Goal: Use online tool/utility: Utilize a website feature to perform a specific function

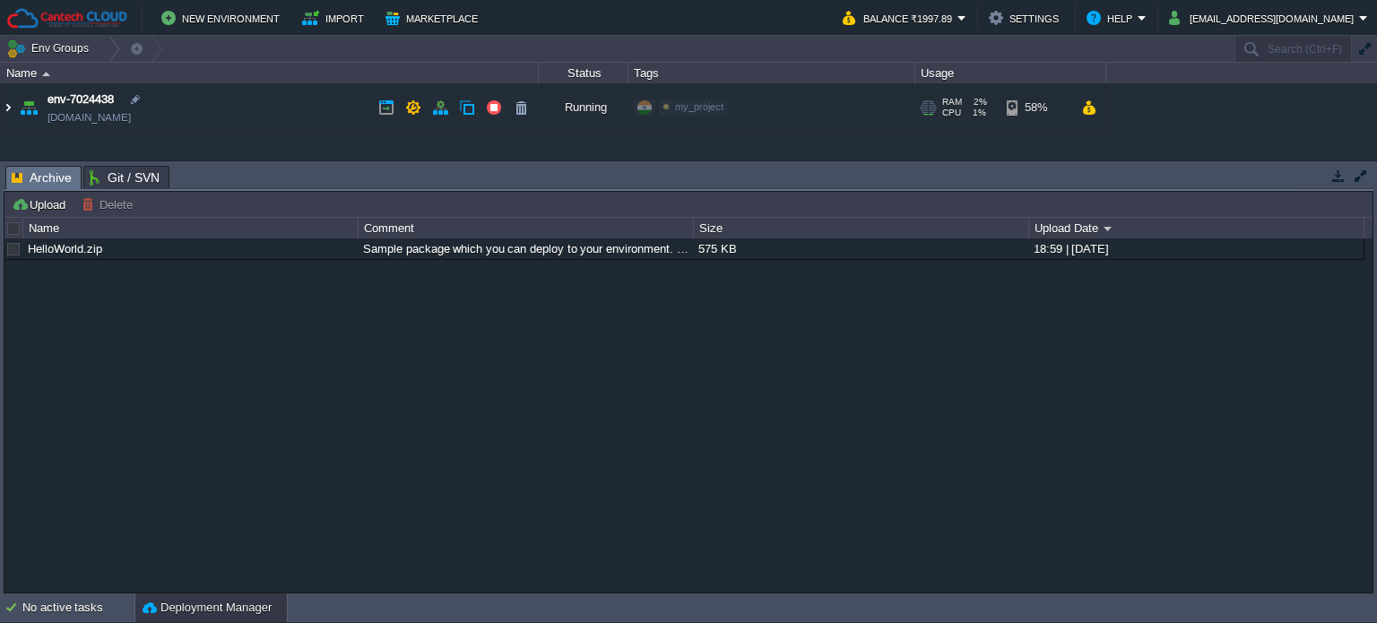
click at [7, 105] on img at bounding box center [8, 107] width 14 height 48
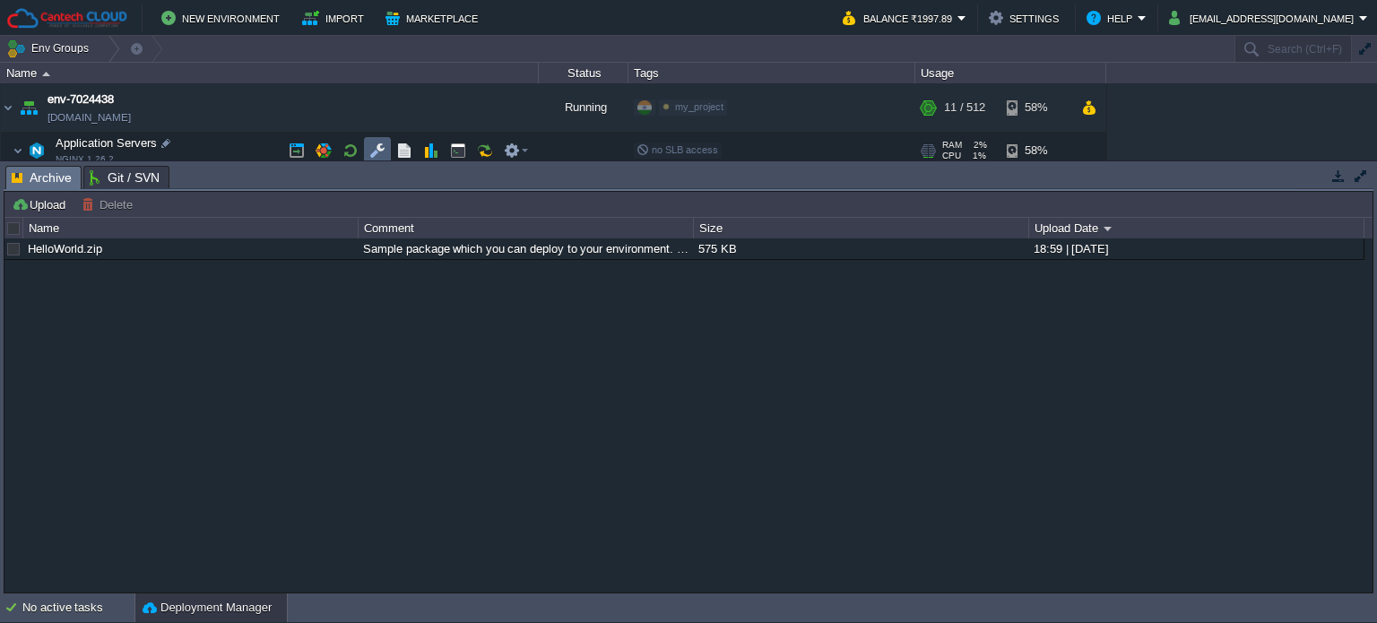
click at [387, 150] on td at bounding box center [377, 150] width 27 height 27
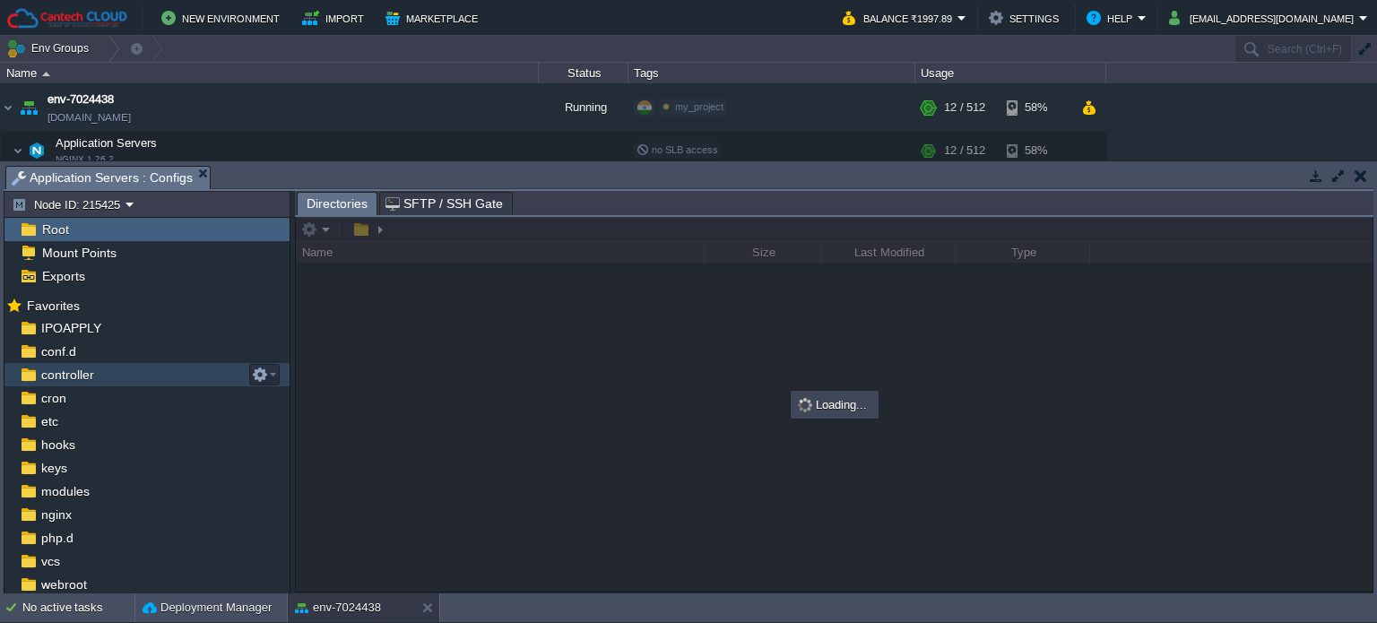
click at [68, 374] on span "controller" at bounding box center [67, 375] width 59 height 16
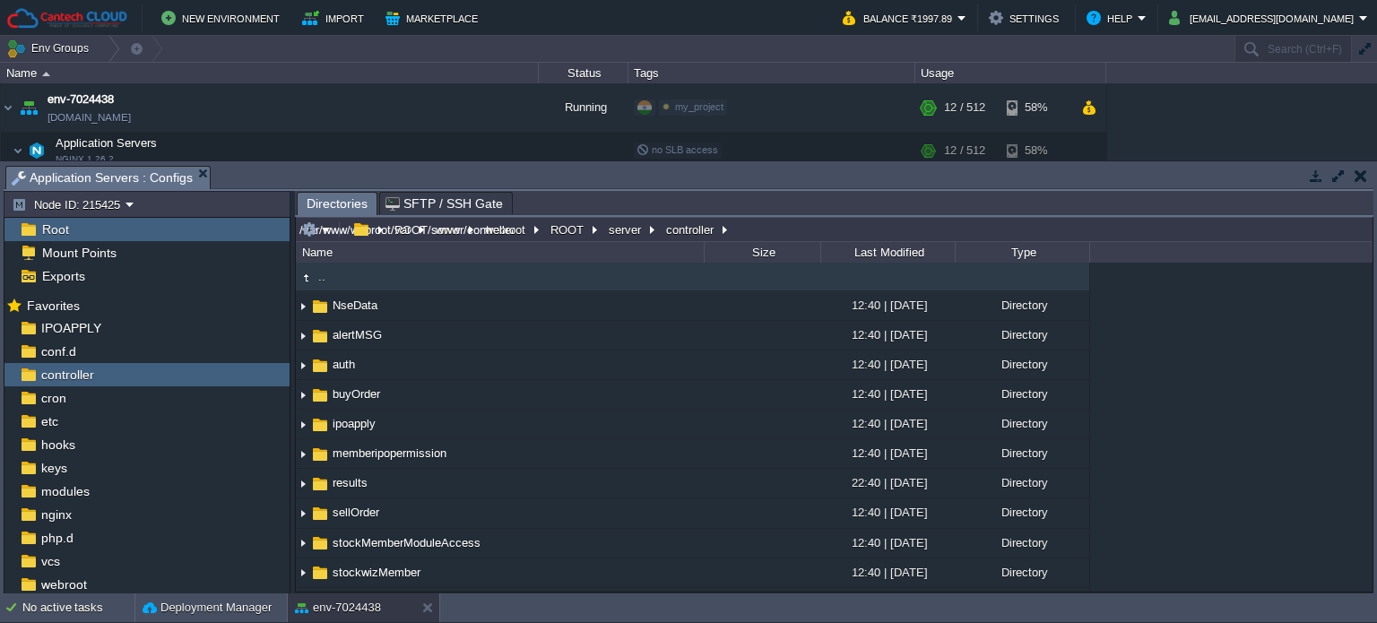
click at [759, 226] on input "/var/www/webroot/ROOT/server/controller" at bounding box center [834, 229] width 1076 height 25
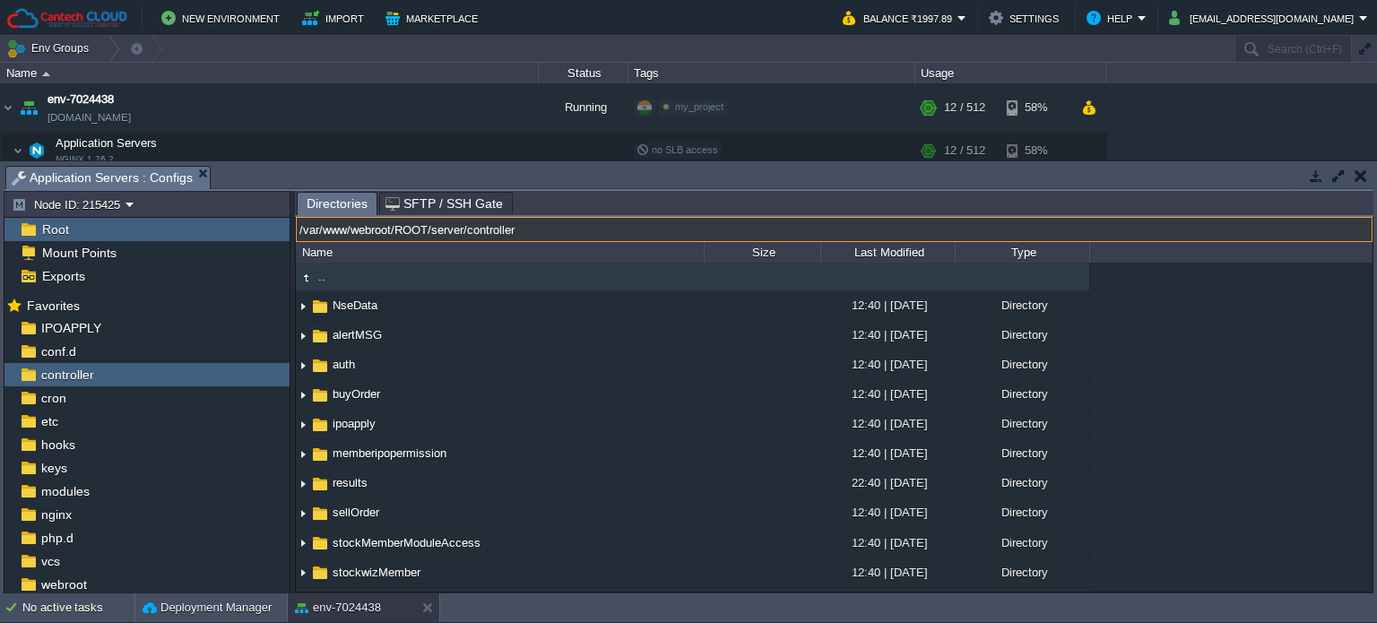
click at [437, 232] on input "/var/www/webroot/ROOT/server/controller" at bounding box center [834, 229] width 1076 height 25
type input "/var/www/webroot/ROOT/version/server/controller"
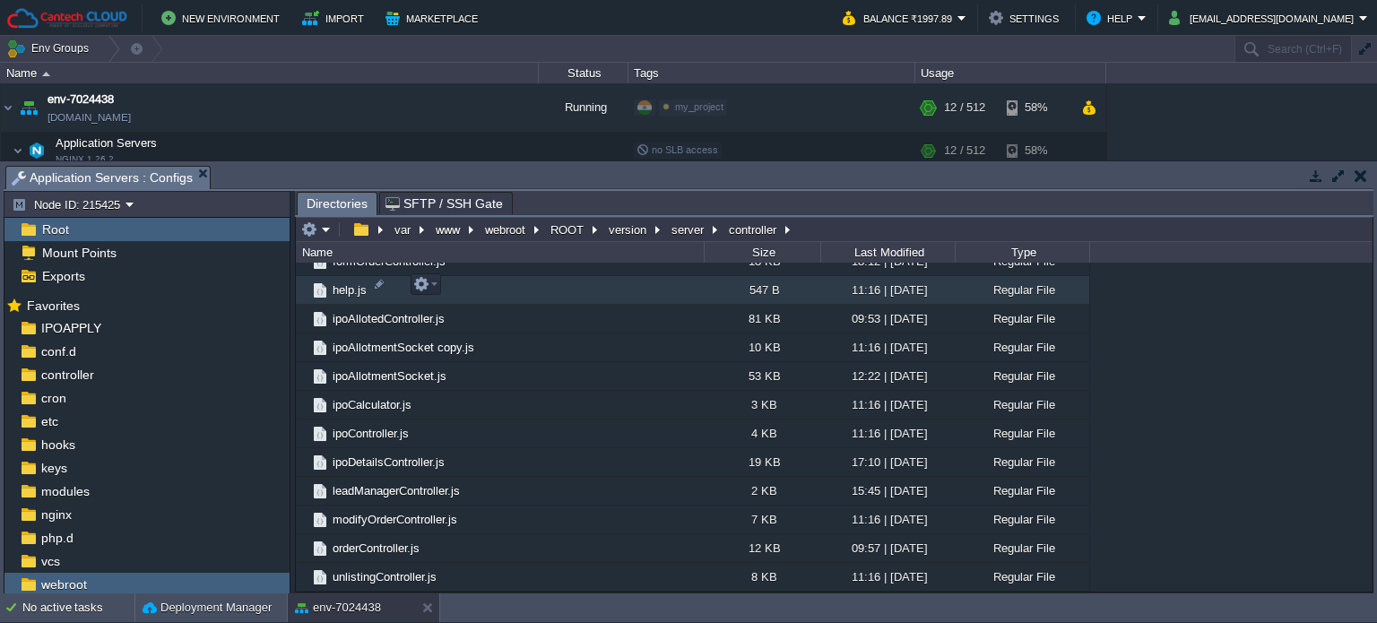
scroll to position [717, 0]
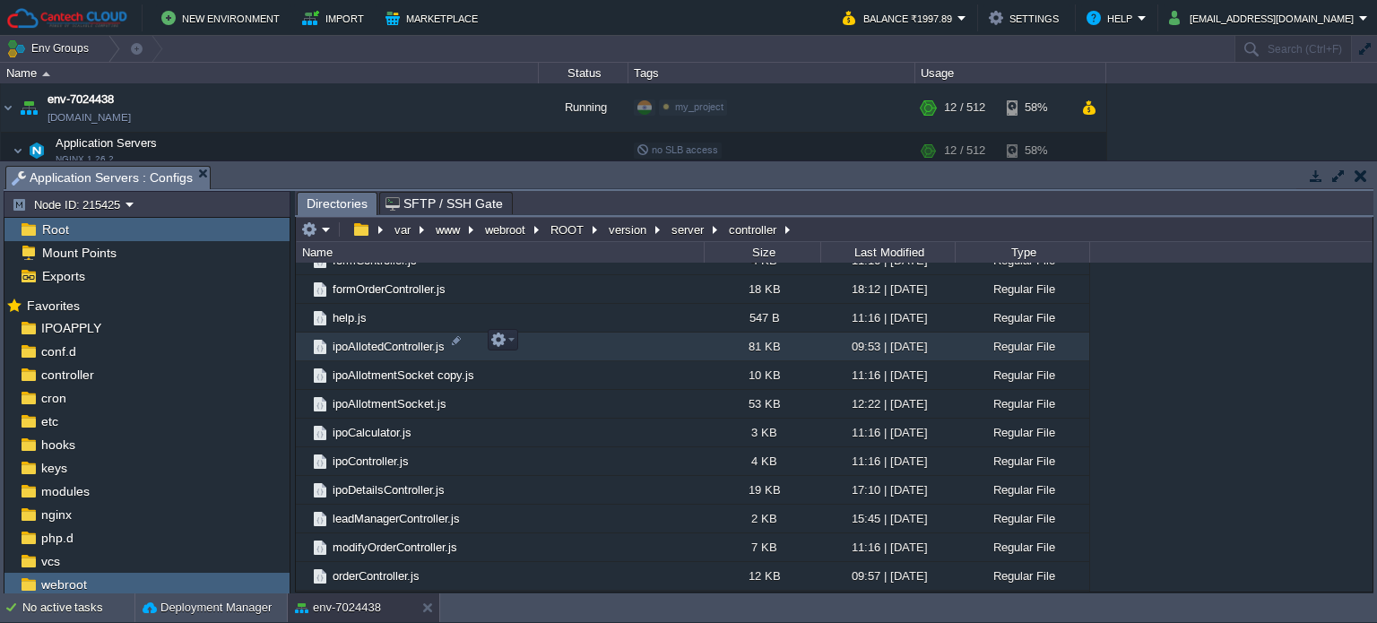
click at [379, 339] on span "ipoAllotedController.js" at bounding box center [388, 346] width 117 height 15
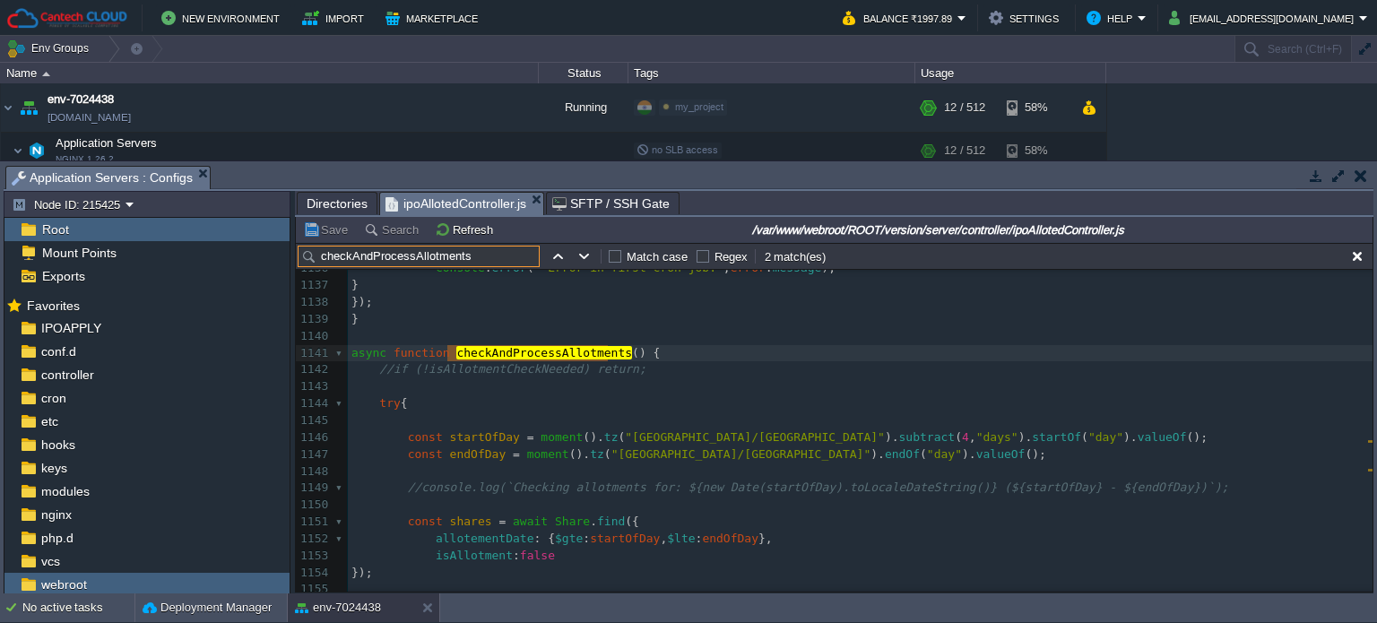
scroll to position [19166, 0]
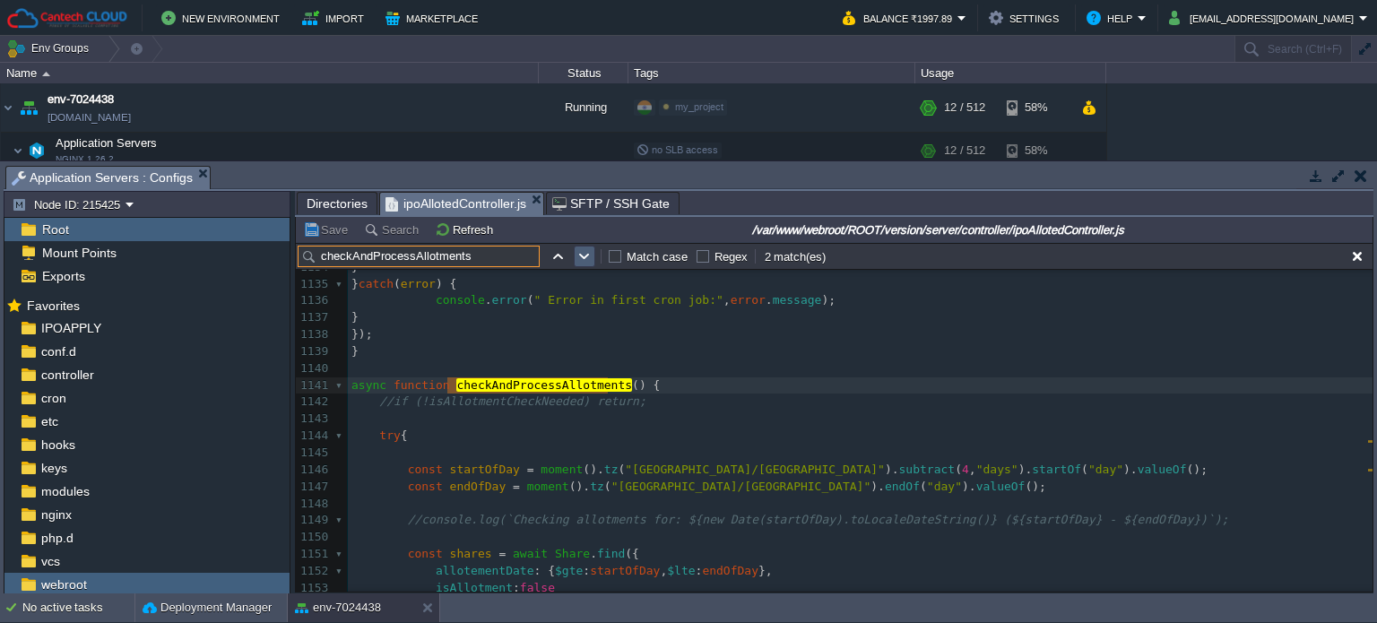
type input "checkAndProcessAllotments"
click at [584, 256] on button "button" at bounding box center [584, 256] width 16 height 16
type textarea "checkAndProcessAllotments"
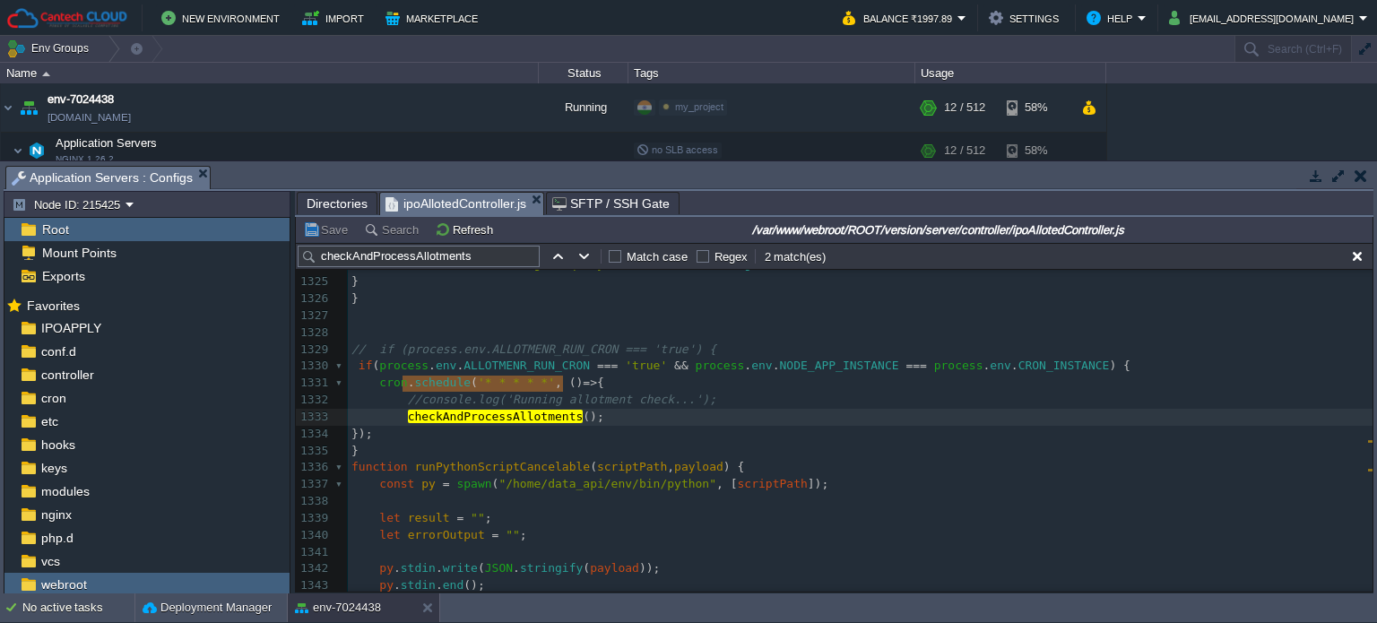
scroll to position [22321, 0]
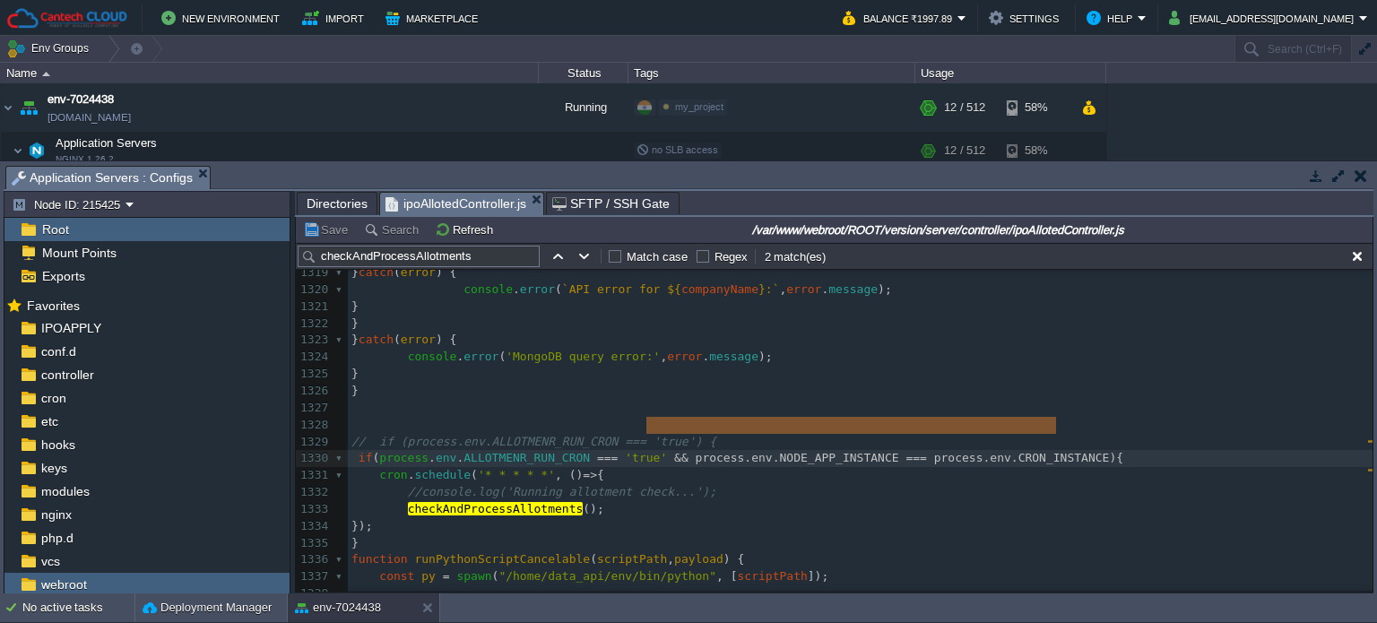
type textarea "&& process.env.NODE_APP_INSTANCE === process.env.CRON_INSTANCE"
drag, startPoint x: 647, startPoint y: 423, endPoint x: 1049, endPoint y: 423, distance: 401.5
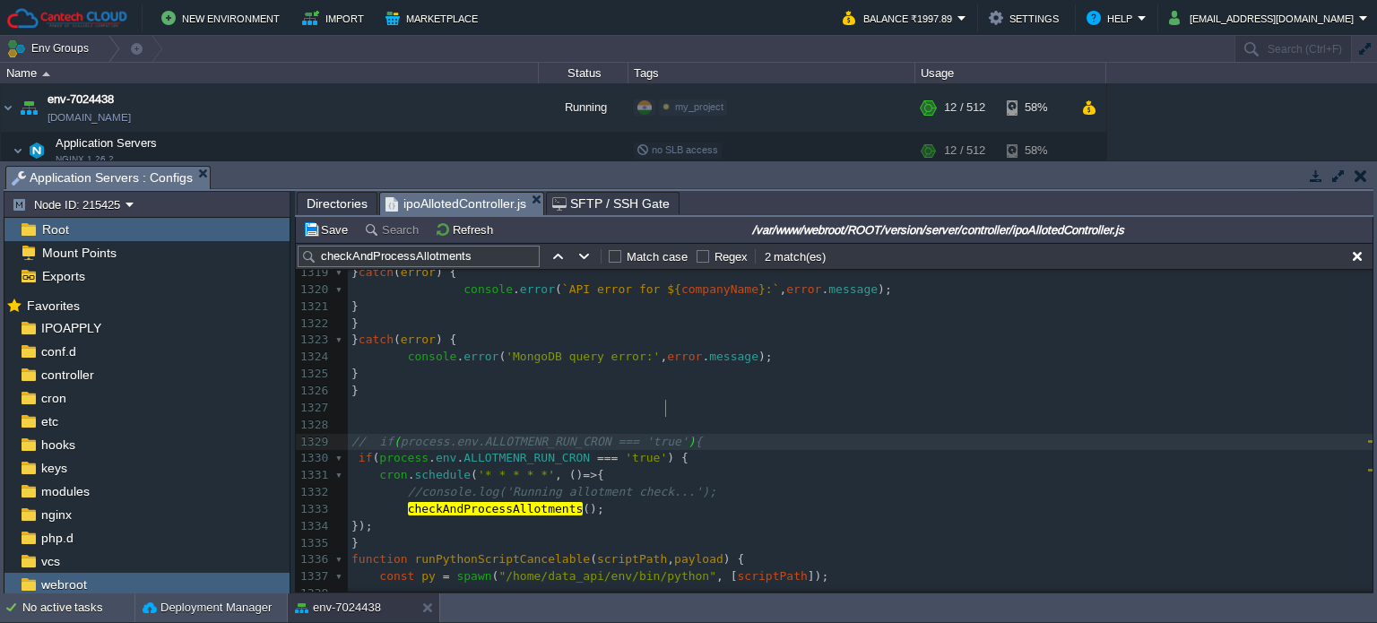
scroll to position [5, 5]
